Goal: Task Accomplishment & Management: Manage account settings

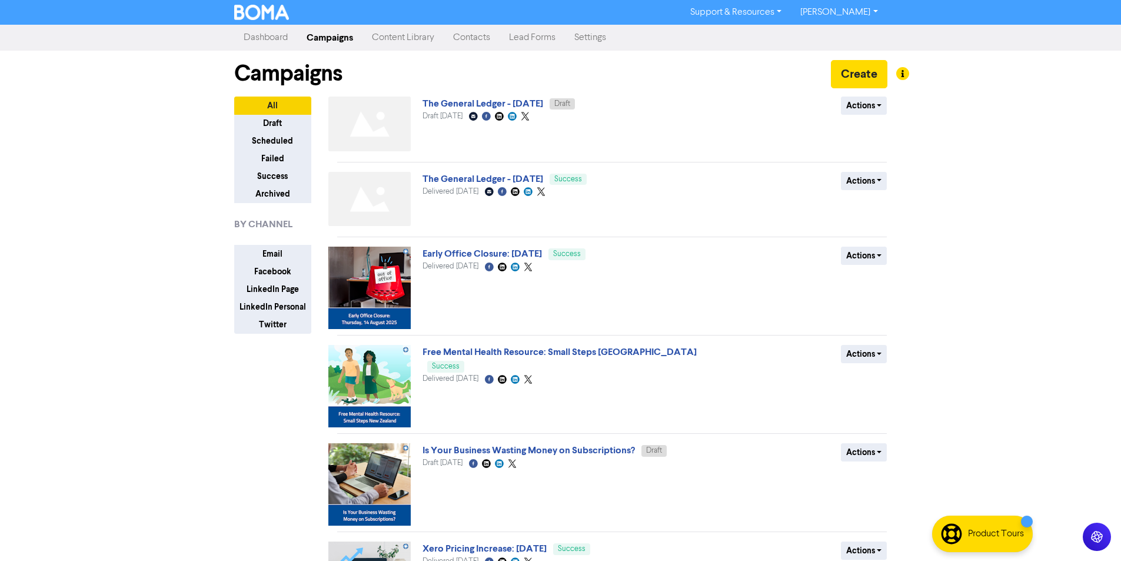
click at [856, 16] on link "[PERSON_NAME]" at bounding box center [839, 12] width 96 height 19
click at [851, 32] on button "Log Out" at bounding box center [837, 35] width 93 height 14
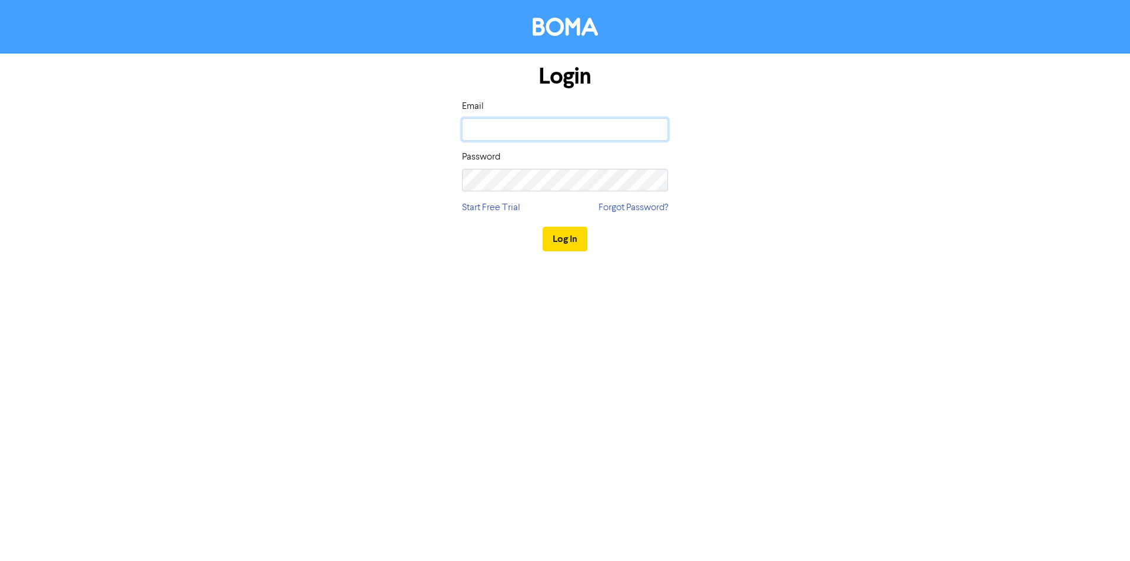
drag, startPoint x: 528, startPoint y: 124, endPoint x: 710, endPoint y: 123, distance: 181.8
click at [528, 124] on input "email" at bounding box center [565, 129] width 206 height 22
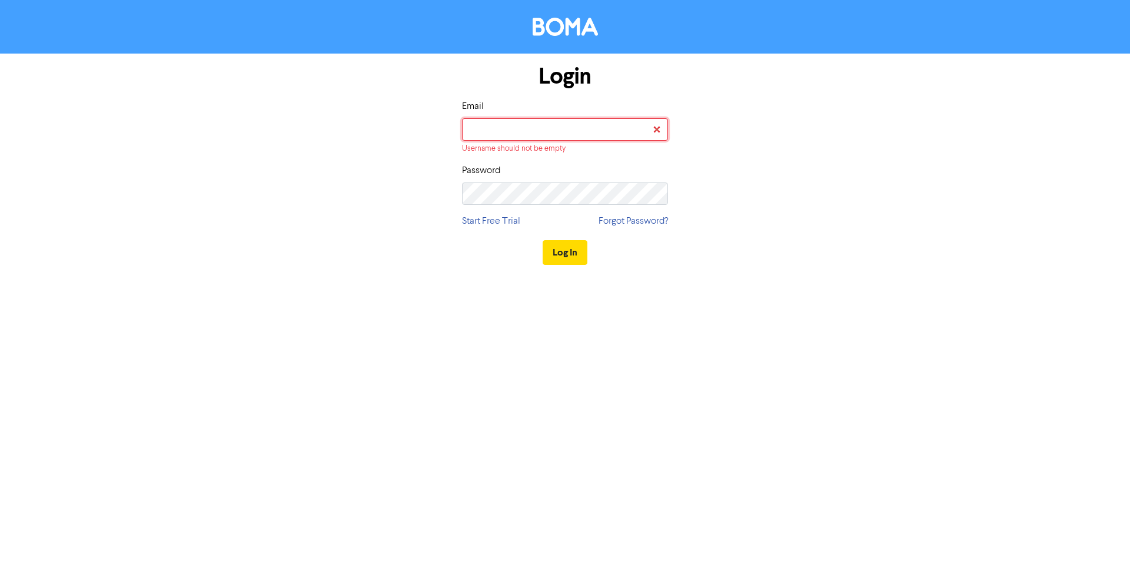
click at [582, 127] on input "email" at bounding box center [565, 129] width 206 height 22
paste input "[EMAIL_ADDRESS][DOMAIN_NAME]"
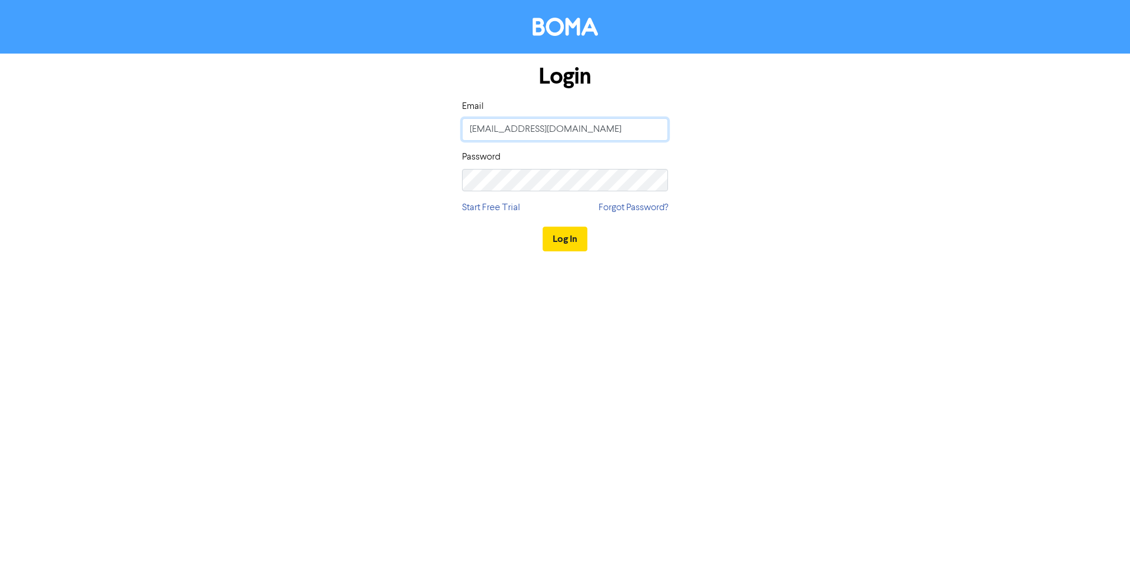
type input "[EMAIL_ADDRESS][DOMAIN_NAME]"
click at [575, 235] on button "Log In" at bounding box center [564, 239] width 45 height 25
